Goal: Transaction & Acquisition: Obtain resource

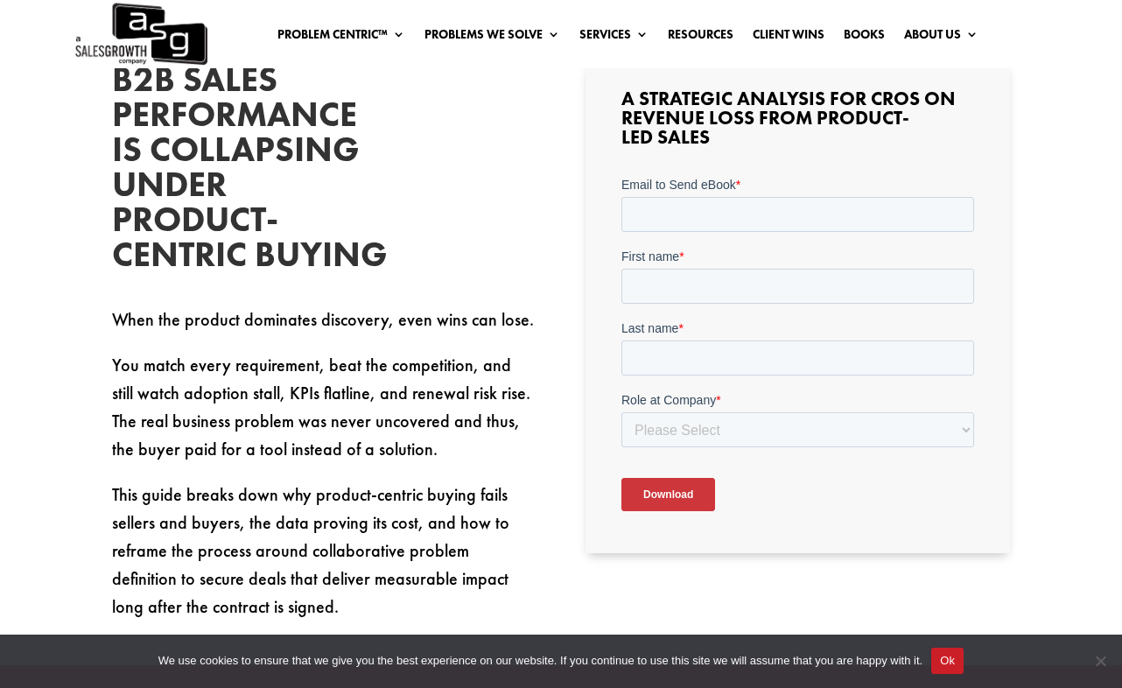
scroll to position [467, 0]
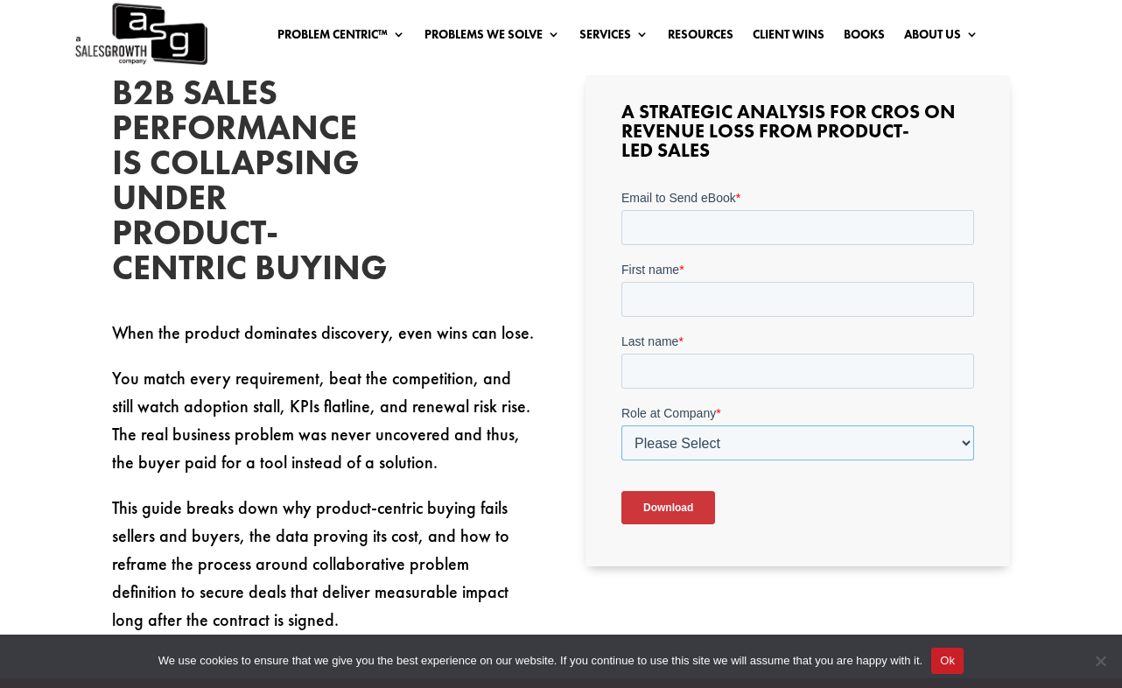
click at [731, 454] on select "Please Select C-Level (CRO, CSO, etc) Senior Leadership (VP of Sales, VP of Ena…" at bounding box center [797, 441] width 353 height 35
select select "Individual Contributor (AE, SDR, CSM, etc)"
click at [621, 424] on select "Please Select C-Level (CRO, CSO, etc) Senior Leadership (VP of Sales, VP of Ena…" at bounding box center [797, 441] width 353 height 35
click at [735, 271] on label "First name *" at bounding box center [797, 269] width 353 height 18
click at [735, 281] on input "First name *" at bounding box center [797, 298] width 353 height 35
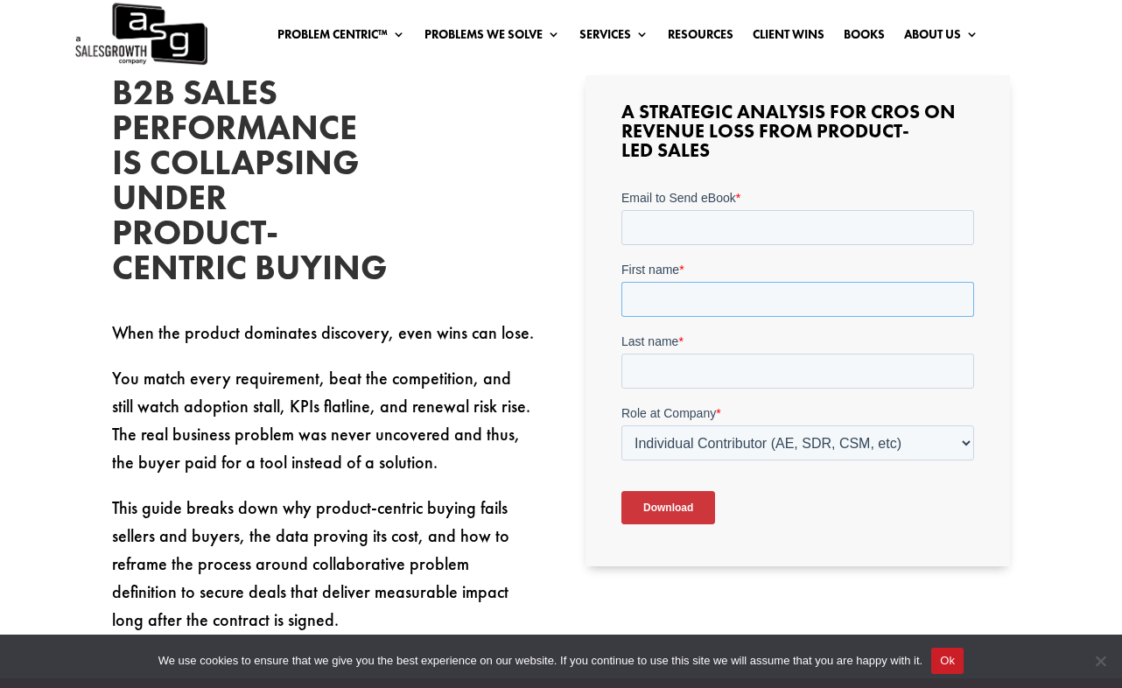
click at [730, 303] on input "First name *" at bounding box center [797, 298] width 353 height 35
type input "[PERSON_NAME]"
click at [726, 351] on div "Last name *" at bounding box center [797, 360] width 353 height 56
click at [726, 370] on input "Last name *" at bounding box center [797, 370] width 353 height 35
type input "[PERSON_NAME]"
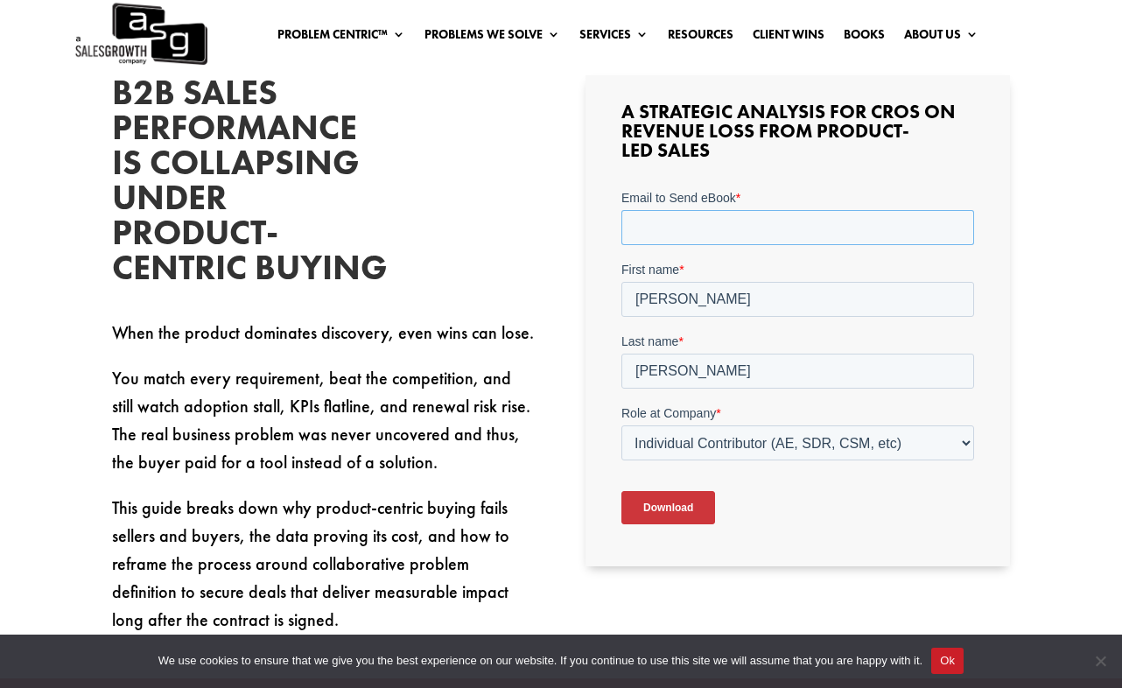
click at [735, 220] on input "Email to Send eBook *" at bounding box center [797, 226] width 353 height 35
type input "[PERSON_NAME][EMAIL_ADDRESS][DOMAIN_NAME]"
click at [684, 497] on input "Download" at bounding box center [668, 506] width 94 height 33
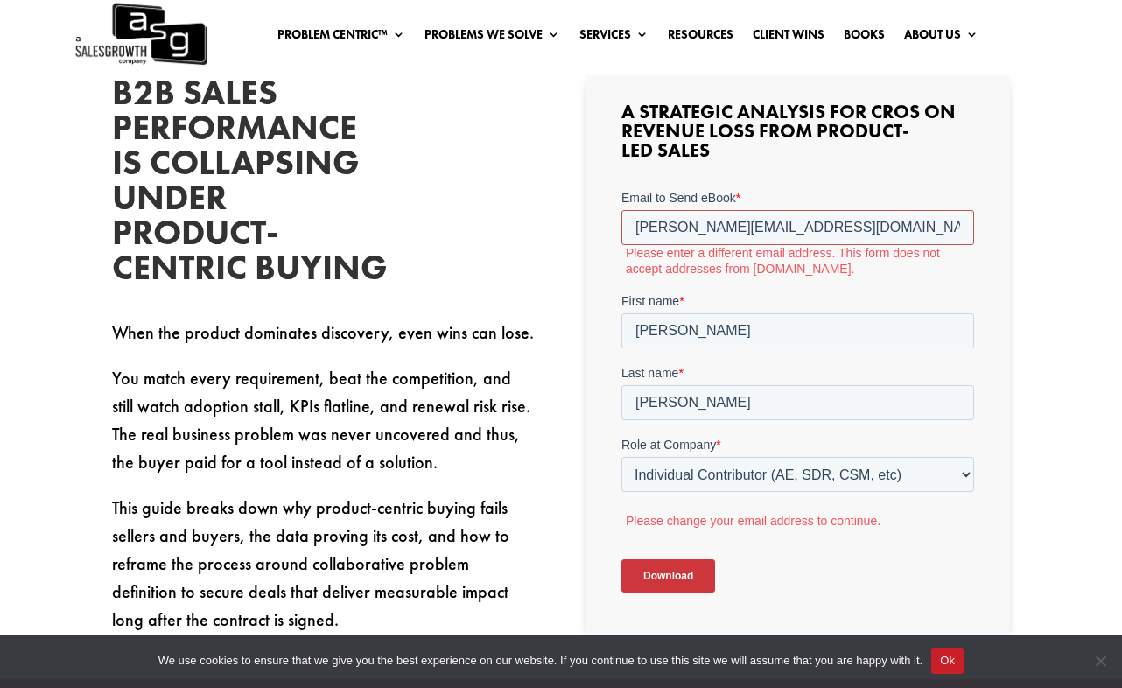
click at [817, 230] on input "[PERSON_NAME][EMAIL_ADDRESS][DOMAIN_NAME]" at bounding box center [797, 226] width 353 height 35
drag, startPoint x: 813, startPoint y: 230, endPoint x: 582, endPoint y: 234, distance: 231.1
click at [621, 234] on html "Email to Send eBook * [PERSON_NAME][EMAIL_ADDRESS][DOMAIN_NAME] Please enter a …" at bounding box center [797, 405] width 353 height 434
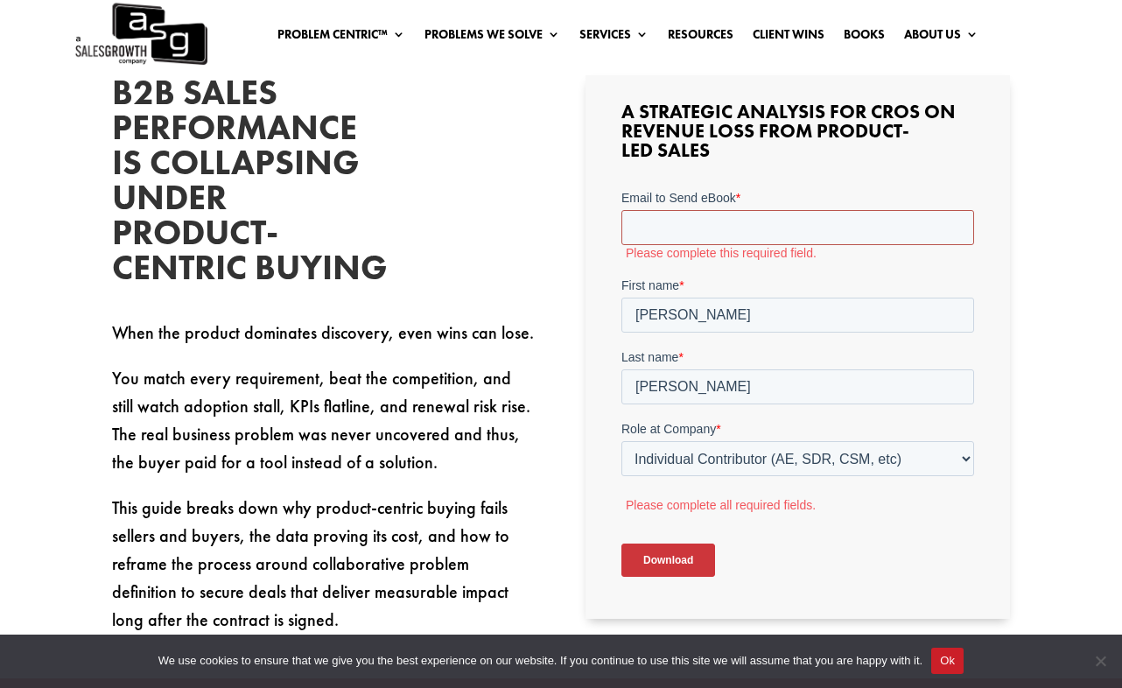
click at [771, 227] on input "Email to Send eBook *" at bounding box center [797, 226] width 353 height 35
type input "[PERSON_NAME][EMAIL_ADDRESS][DOMAIN_NAME]"
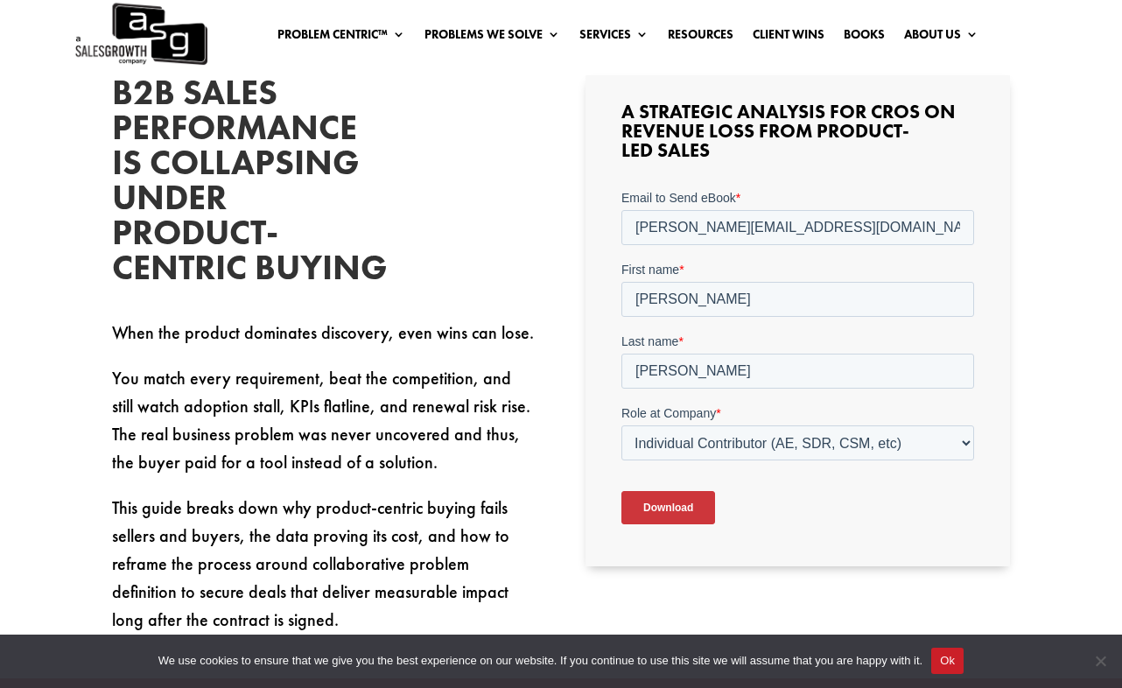
click at [684, 509] on input "Download" at bounding box center [668, 506] width 94 height 33
